Goal: Transaction & Acquisition: Book appointment/travel/reservation

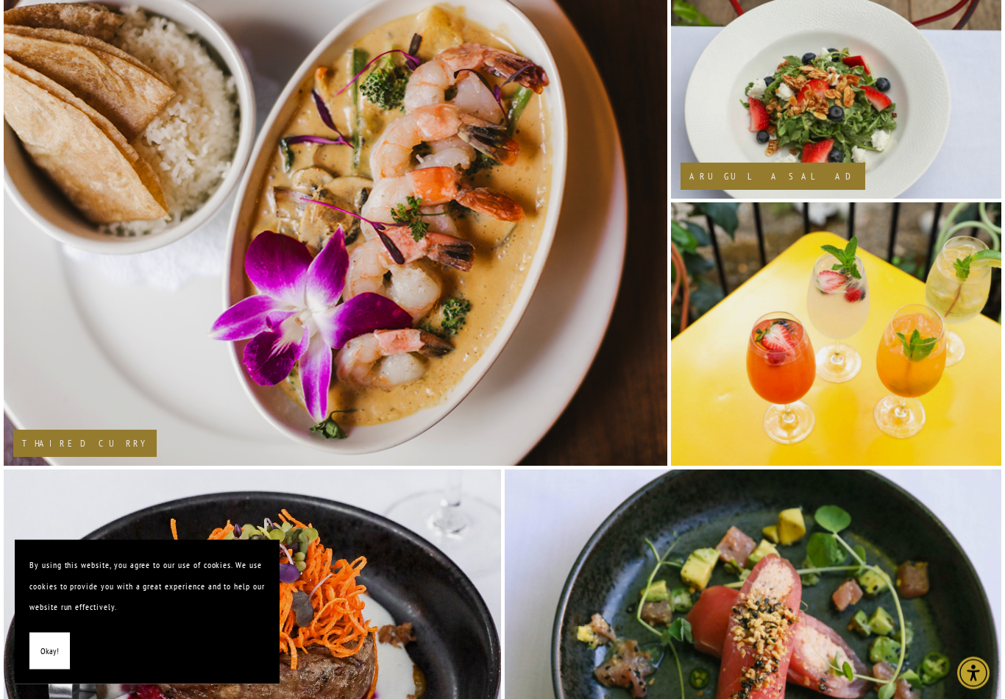
scroll to position [1360, 0]
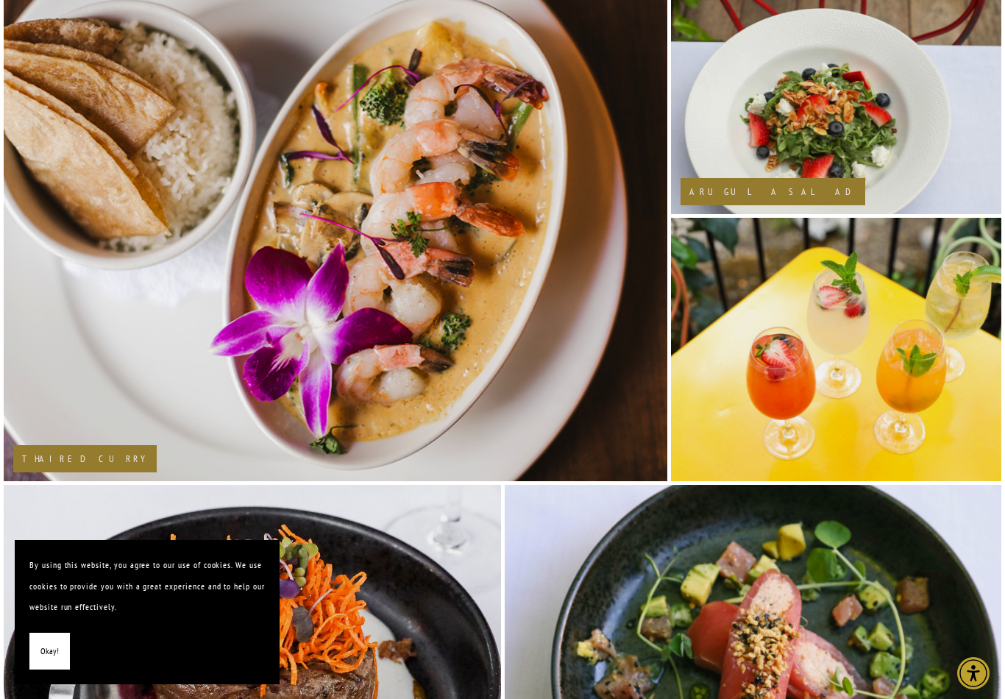
click at [149, 360] on img at bounding box center [402, 216] width 798 height 532
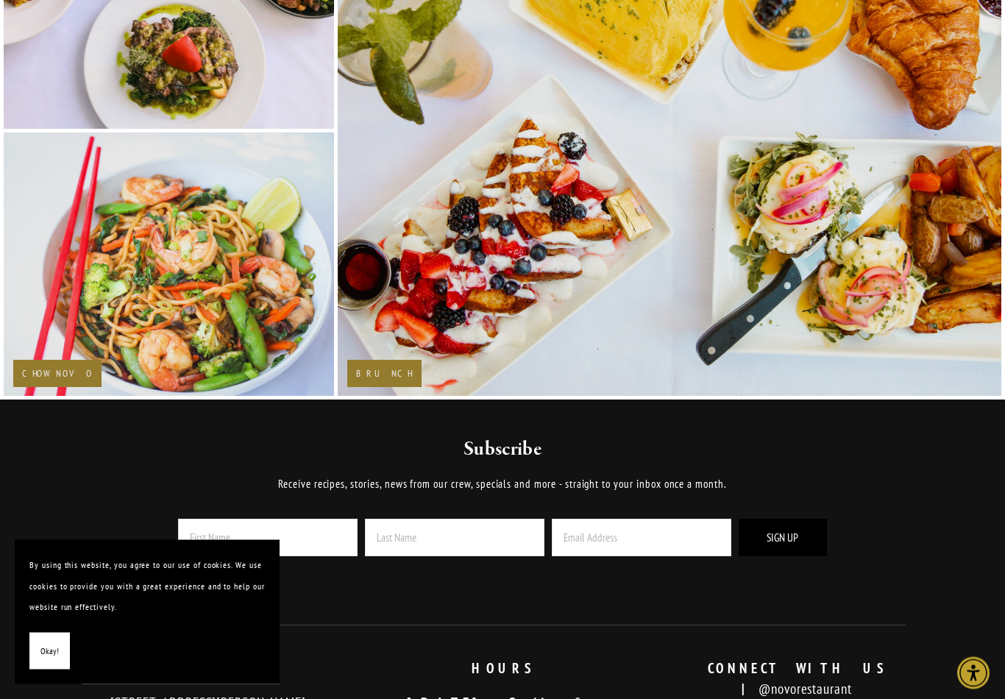
scroll to position [2381, 0]
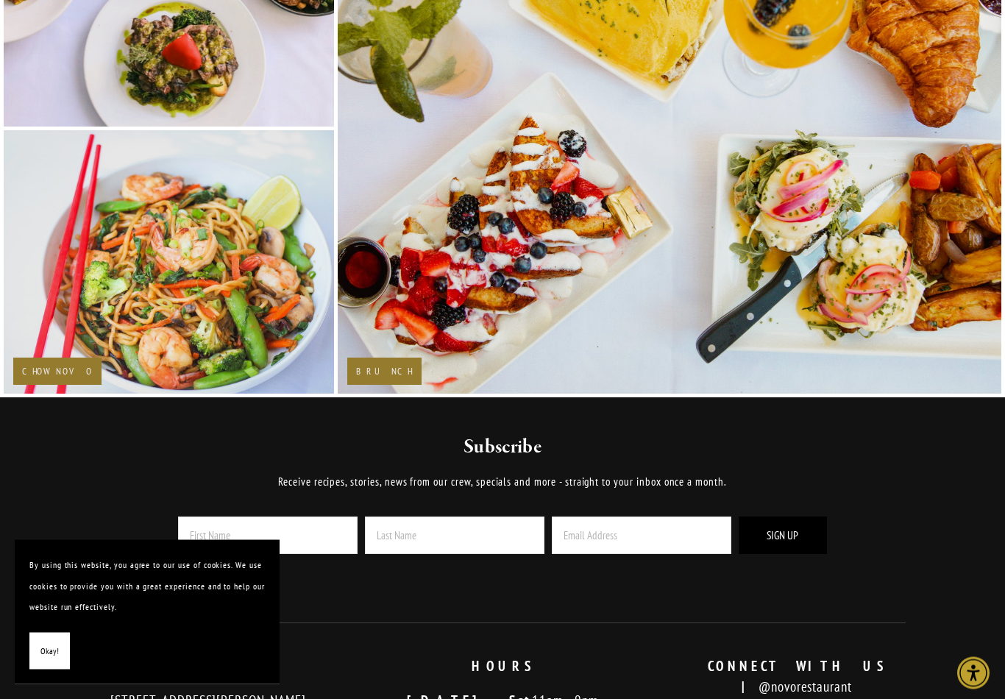
click at [372, 377] on h2 "Brunch" at bounding box center [384, 372] width 57 height 10
click at [933, 375] on img at bounding box center [669, 129] width 754 height 532
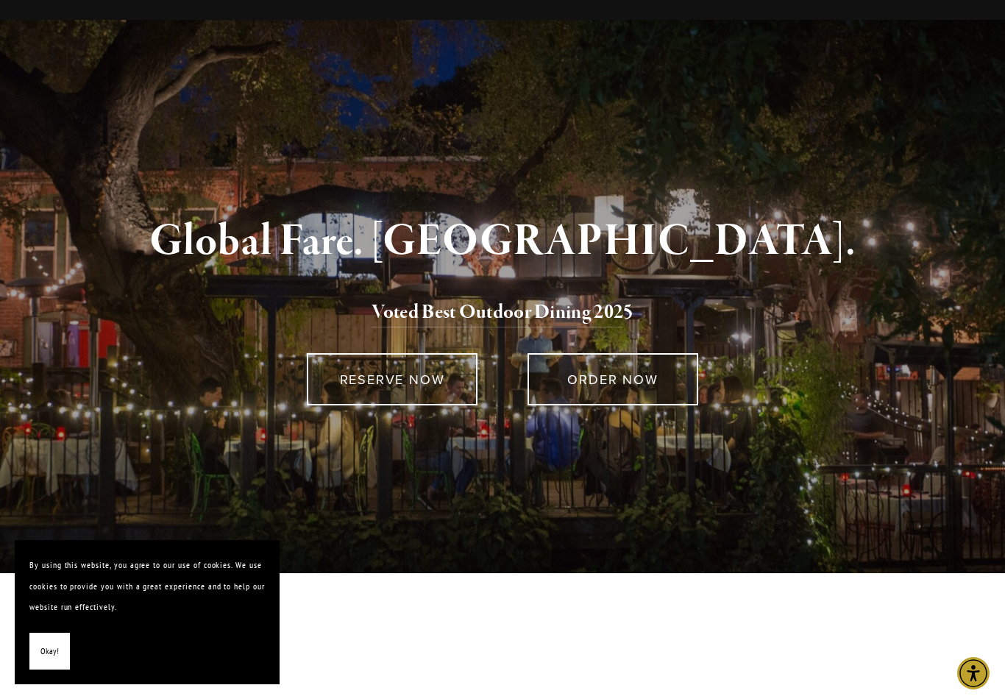
scroll to position [0, 0]
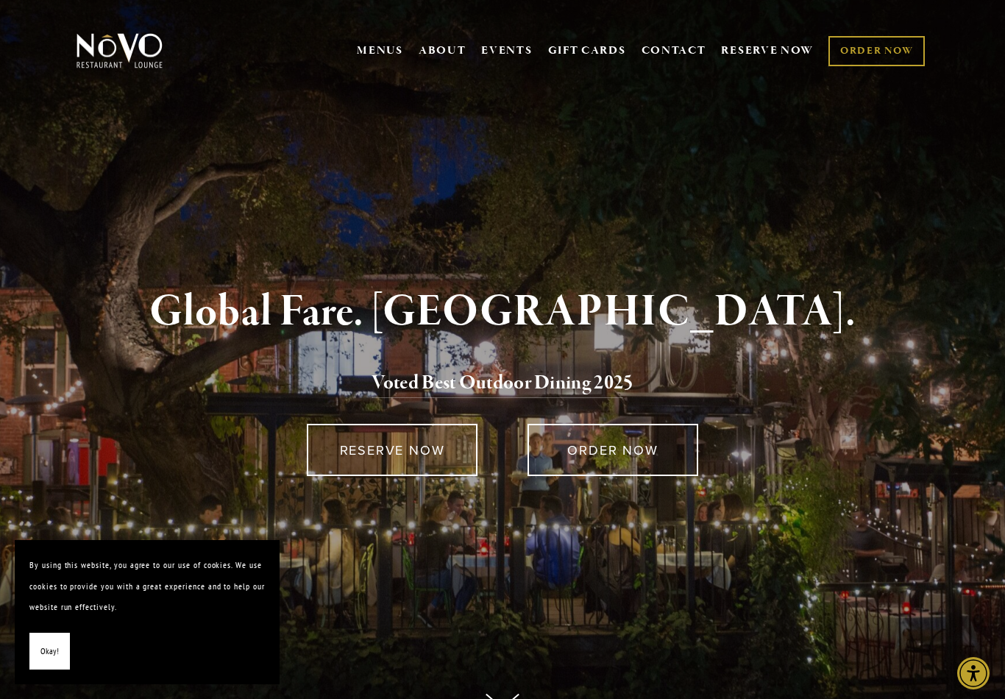
click at [49, 639] on button "Okay!" at bounding box center [49, 651] width 40 height 38
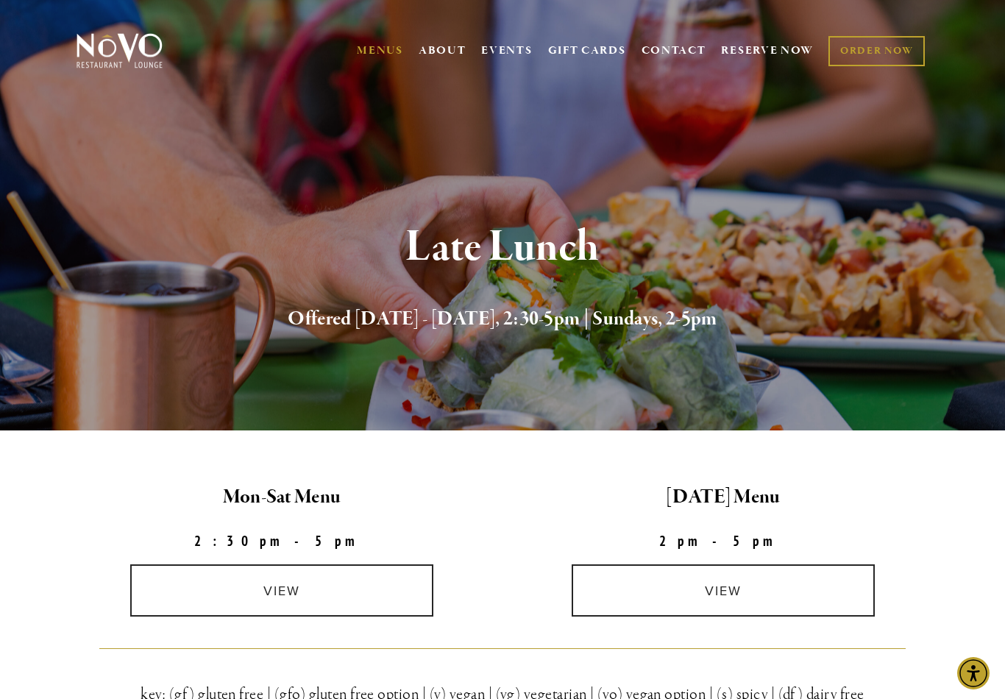
click at [335, 588] on link "view" at bounding box center [281, 590] width 303 height 52
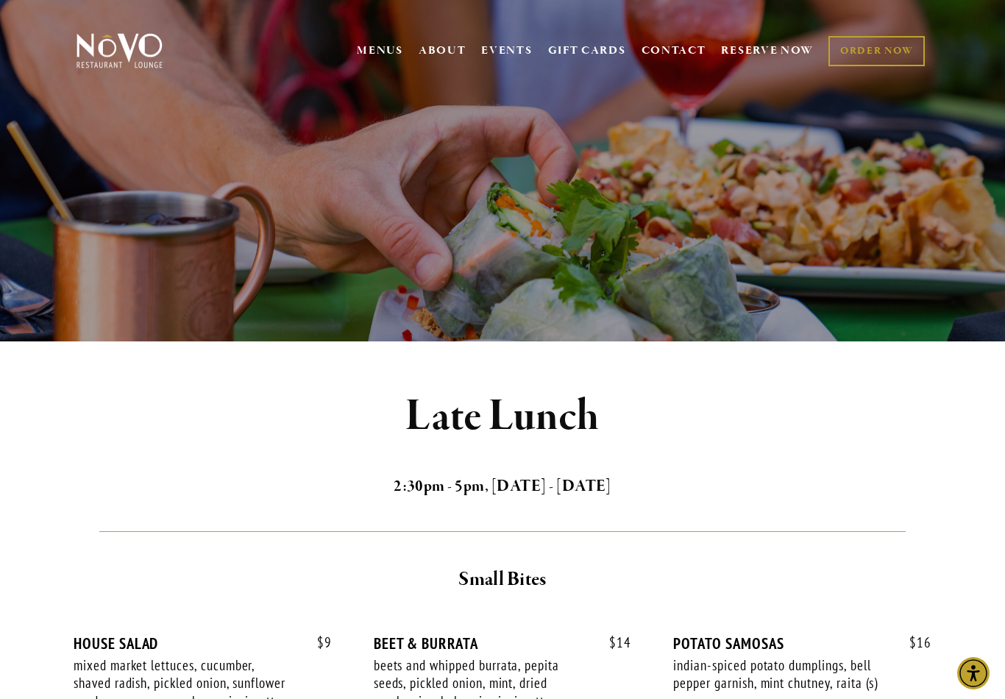
click at [769, 62] on link "RESERVE NOW" at bounding box center [767, 51] width 93 height 28
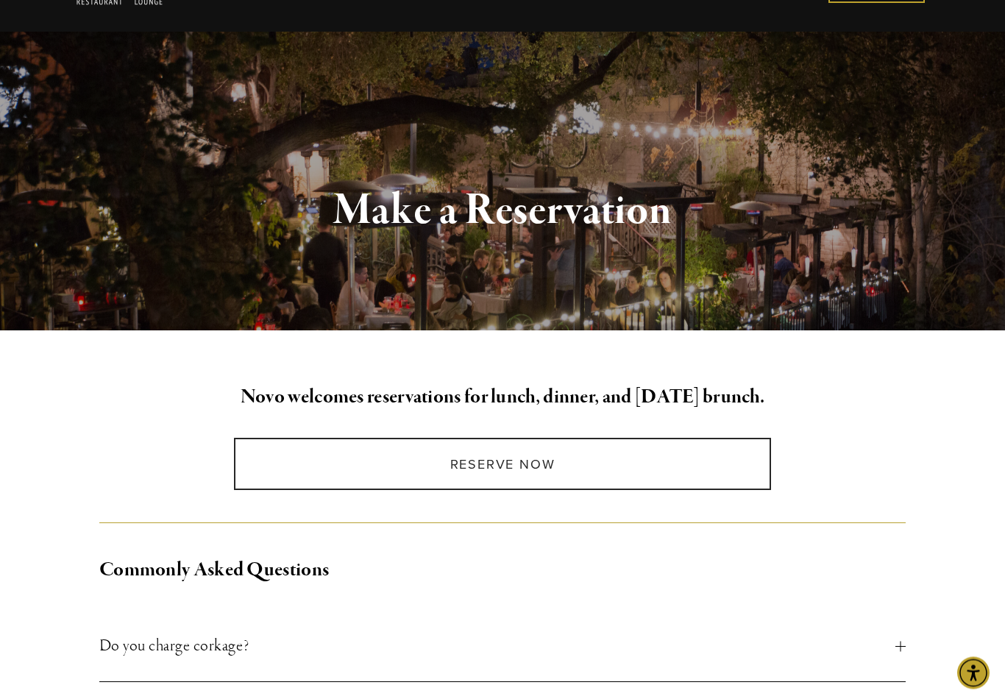
scroll to position [66, 0]
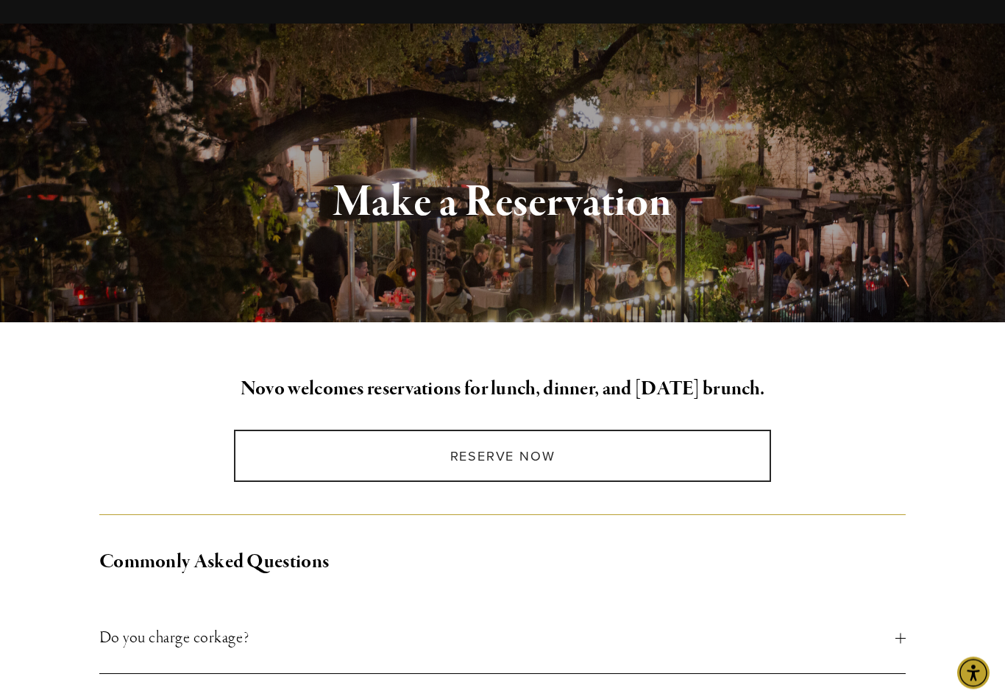
click at [542, 457] on link "Reserve Now" at bounding box center [502, 456] width 537 height 52
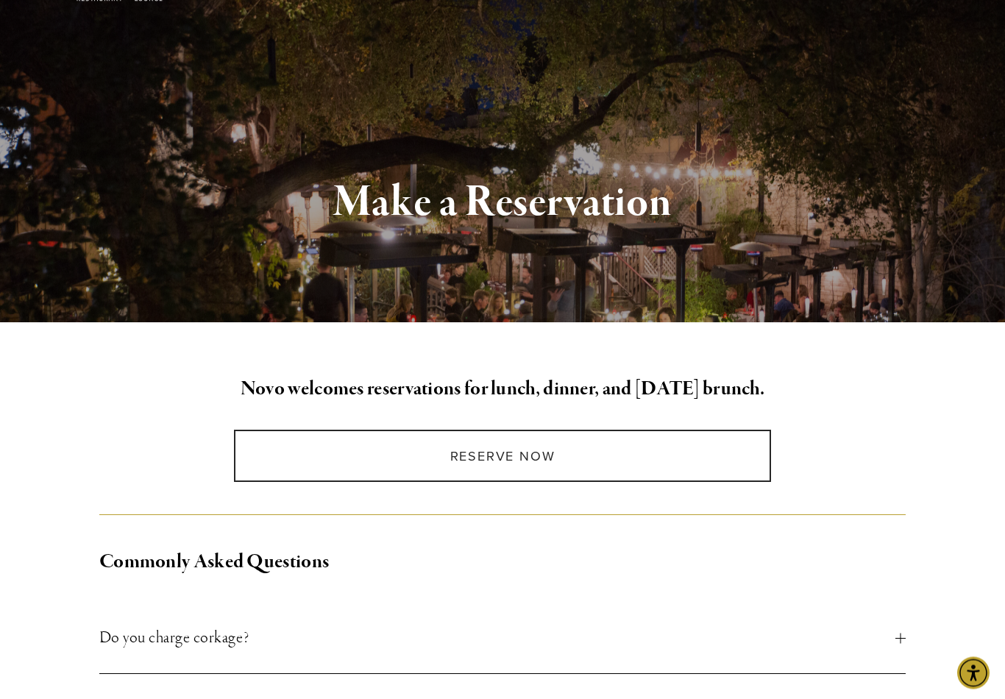
scroll to position [90, 0]
